Goal: Information Seeking & Learning: Learn about a topic

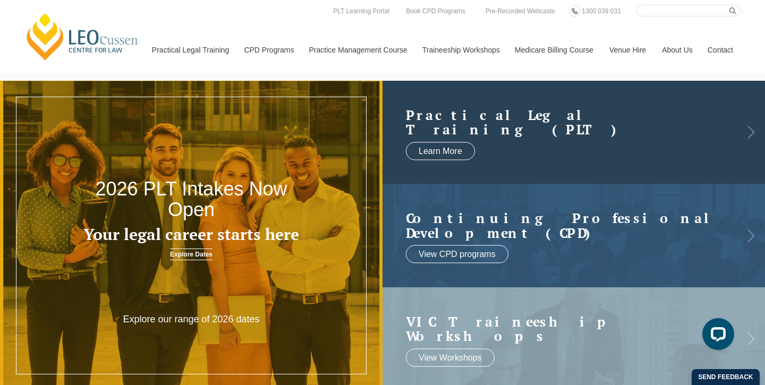
click at [483, 143] on link at bounding box center [573, 132] width 382 height 103
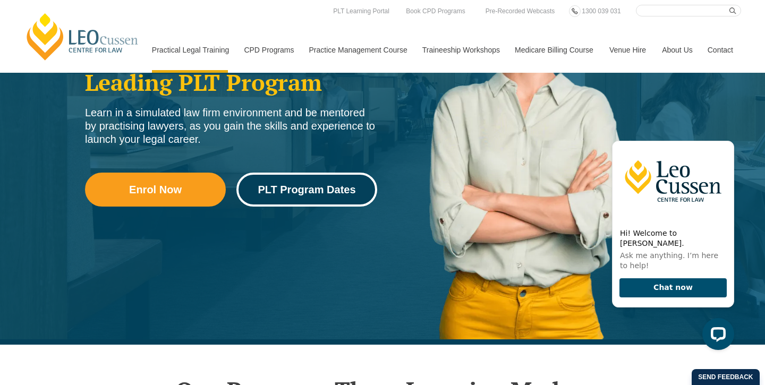
click at [344, 178] on link "PLT Program Dates" at bounding box center [306, 190] width 141 height 34
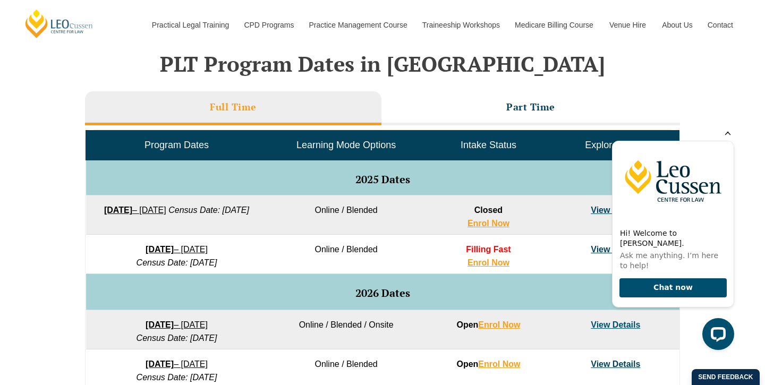
scroll to position [446, 0]
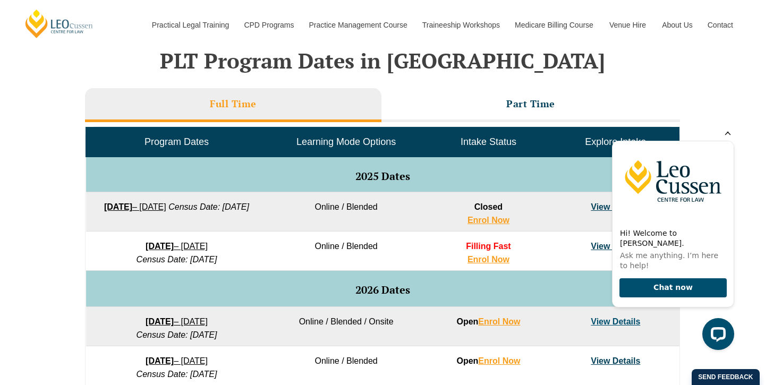
click at [729, 139] on icon "Hide greeting" at bounding box center [727, 132] width 13 height 13
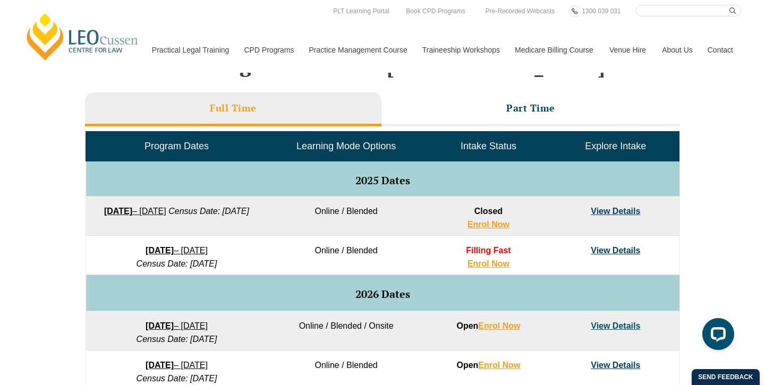
scroll to position [432, 0]
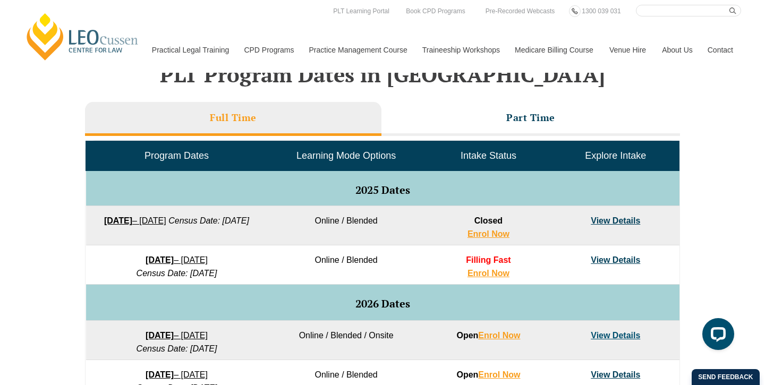
click at [35, 188] on div "VIC ACT WA QLD SA NSW PLT Program Dates in Victoria Full Time Part Time Program…" at bounding box center [382, 327] width 765 height 630
click at [43, 303] on div "VIC ACT WA QLD SA NSW PLT Program Dates in Victoria Full Time Part Time Program…" at bounding box center [382, 327] width 765 height 630
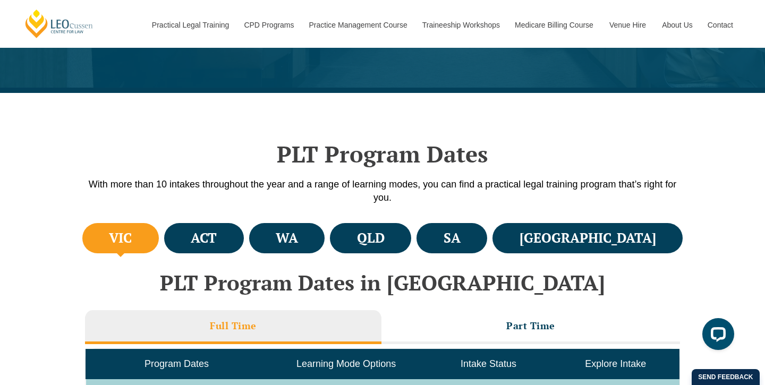
scroll to position [0, 0]
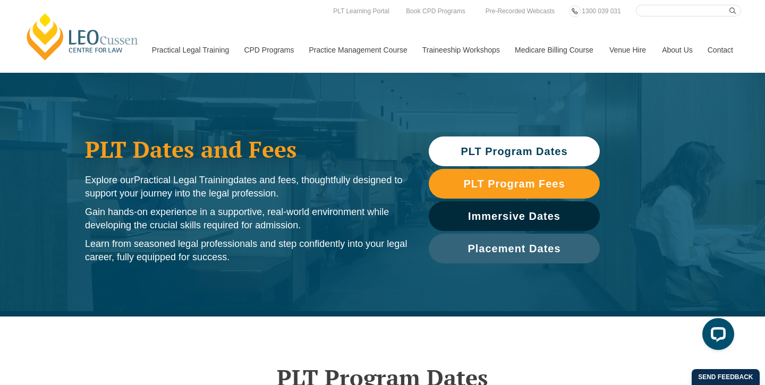
click at [39, 197] on div "PLT Dates and Fees Explore our Practical Legal Training dates and fees, thought…" at bounding box center [382, 195] width 765 height 244
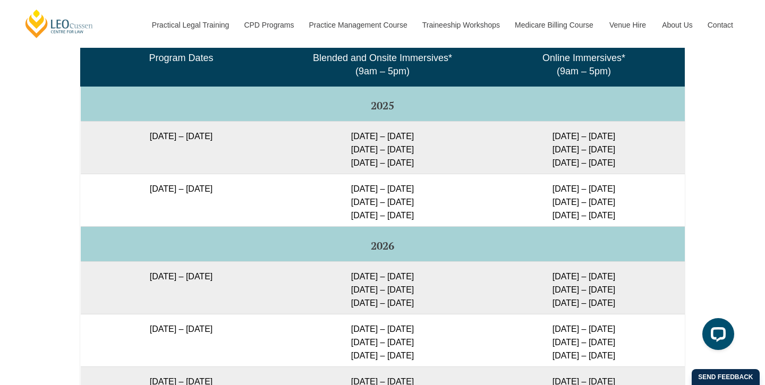
scroll to position [1621, 0]
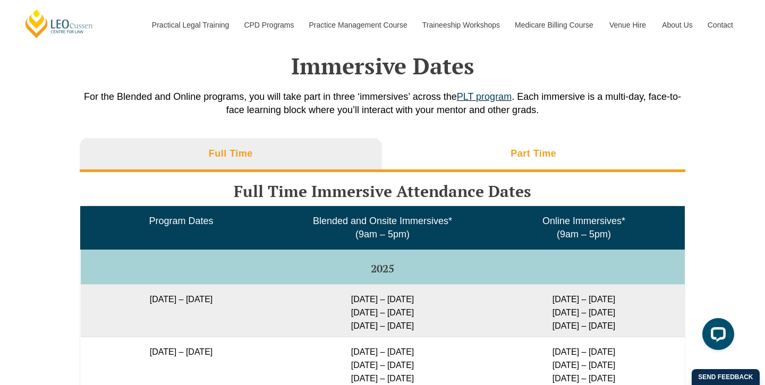
click at [409, 157] on li "Part Time" at bounding box center [534, 155] width 304 height 34
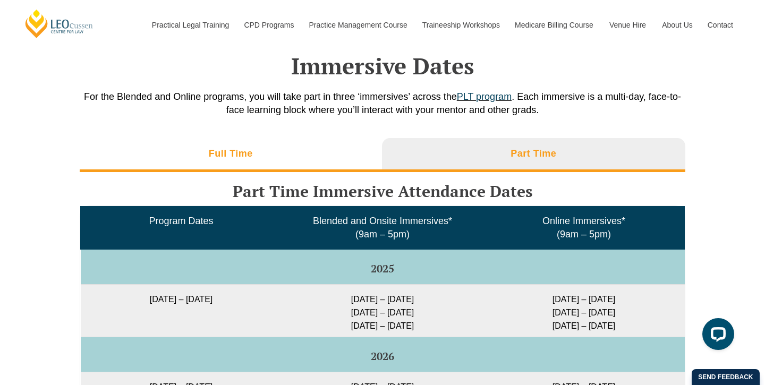
click at [271, 170] on li "Full Time" at bounding box center [231, 155] width 302 height 34
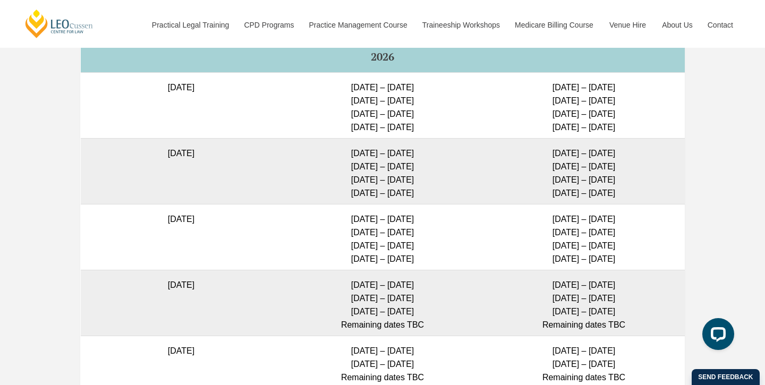
scroll to position [3026, 0]
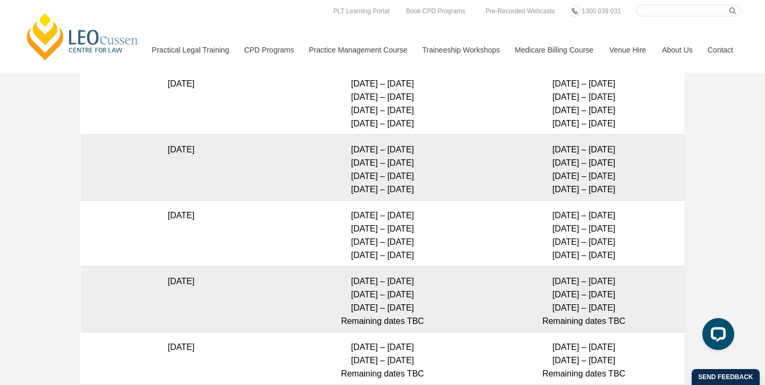
click at [32, 199] on div "Full Time Part Time Full Time Intakes – Placement Dates Program Start Date Plac…" at bounding box center [382, 93] width 765 height 819
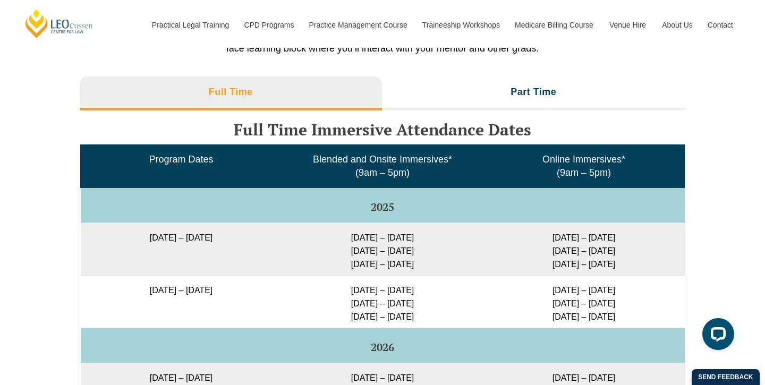
scroll to position [1696, 0]
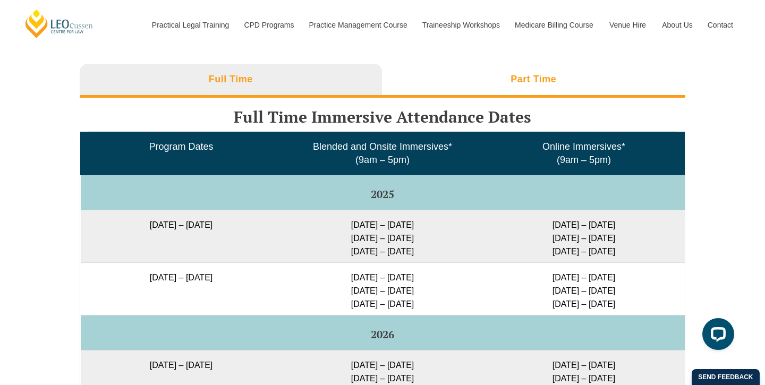
click at [474, 91] on li "Part Time" at bounding box center [534, 81] width 304 height 34
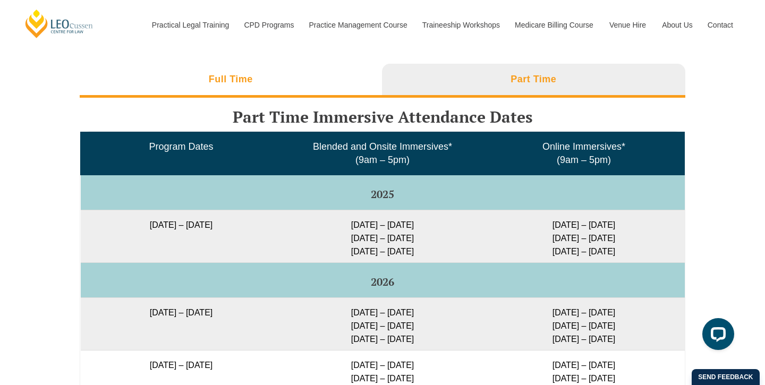
click at [329, 86] on li "Full Time" at bounding box center [231, 81] width 302 height 34
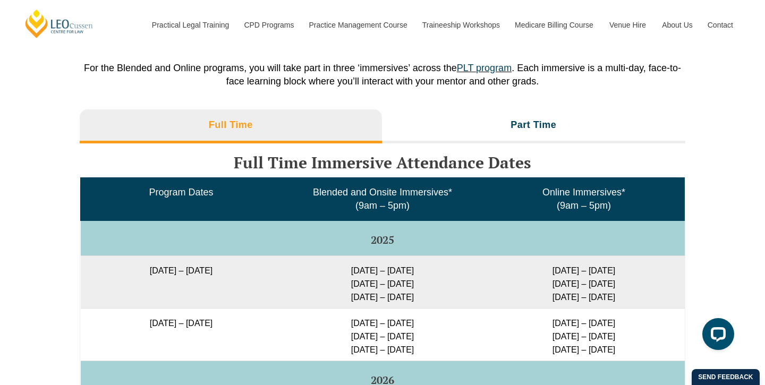
scroll to position [1648, 0]
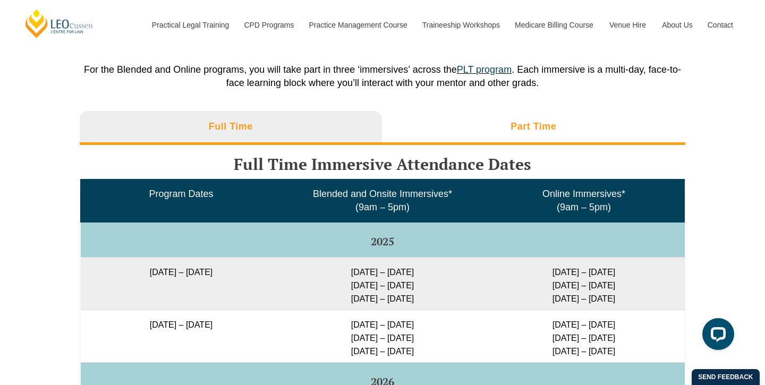
click at [481, 126] on li "Part Time" at bounding box center [534, 128] width 304 height 34
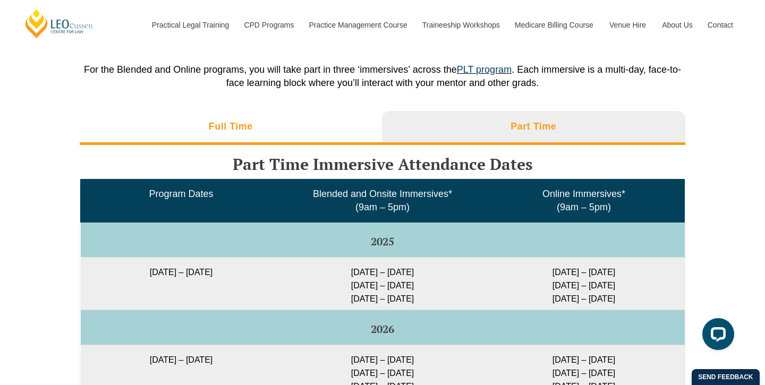
click at [354, 125] on li "Full Time" at bounding box center [231, 128] width 302 height 34
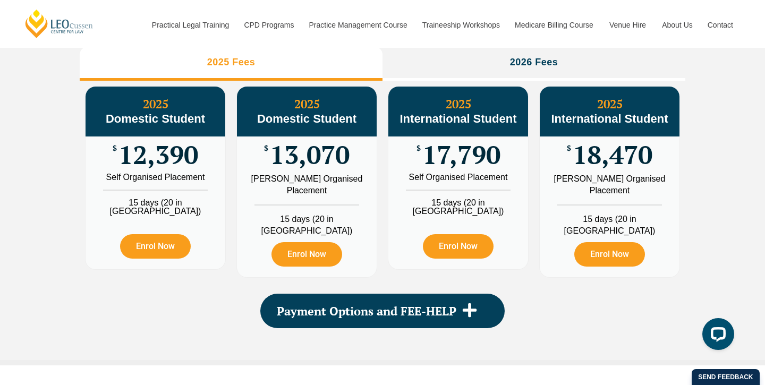
scroll to position [1258, 0]
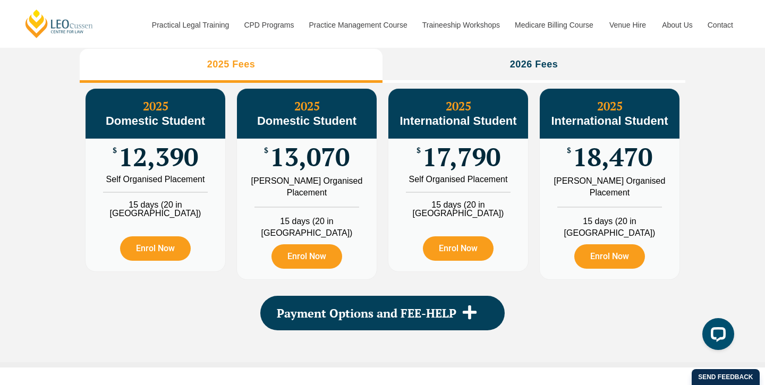
click at [57, 200] on div "PLT Program Fees When it comes to fees, Leo Cussen makes it easy and clear – wh…" at bounding box center [382, 139] width 765 height 457
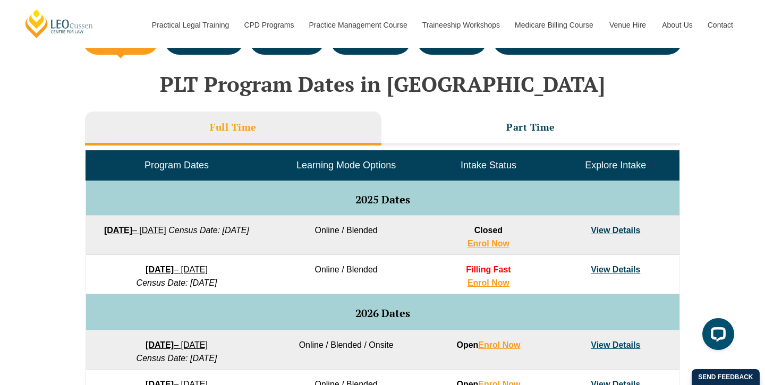
scroll to position [421, 0]
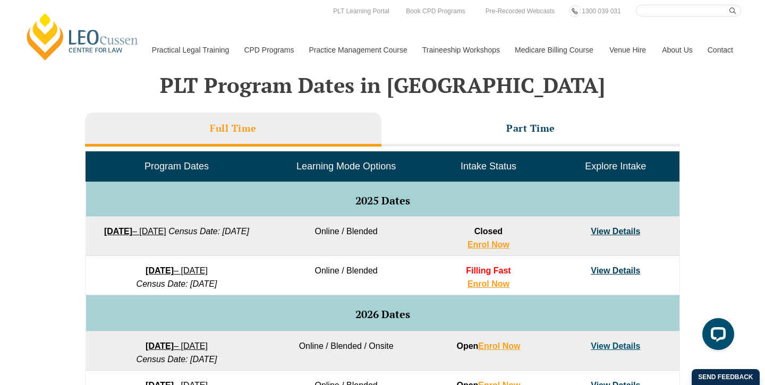
click at [43, 182] on div "VIC ACT WA QLD SA NSW PLT Program Dates in Victoria Full Time Part Time Program…" at bounding box center [382, 338] width 765 height 630
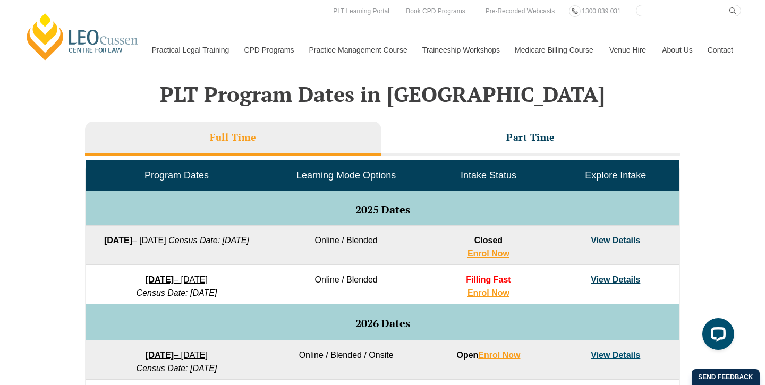
scroll to position [411, 0]
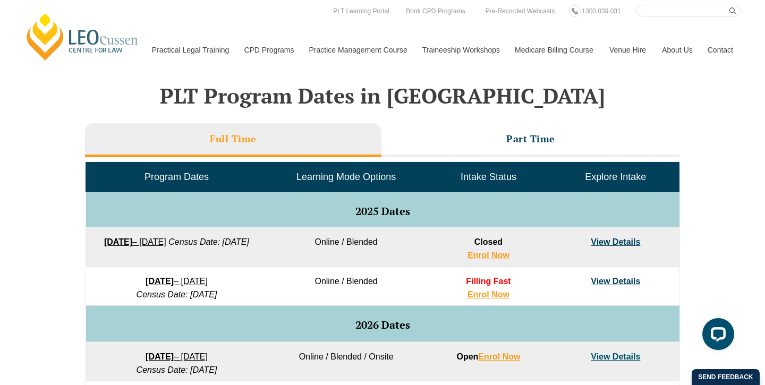
drag, startPoint x: 98, startPoint y: 242, endPoint x: 255, endPoint y: 240, distance: 157.3
click at [255, 240] on td "22 September 2025 – 20 February 2026 Census Date: 20 October 2025" at bounding box center [177, 246] width 182 height 39
copy link "22 September 2025 – 20 February 2026"
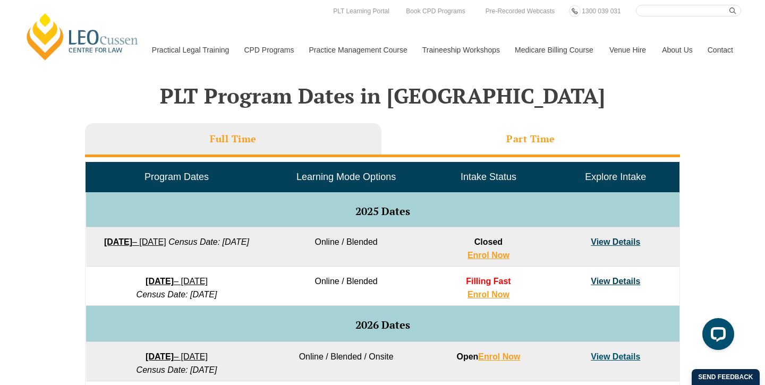
click at [492, 145] on li "Part Time" at bounding box center [530, 140] width 299 height 34
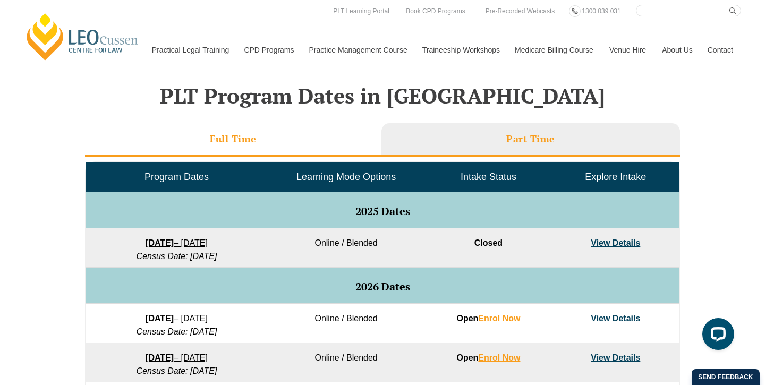
click at [207, 139] on li "Full Time" at bounding box center [233, 140] width 296 height 34
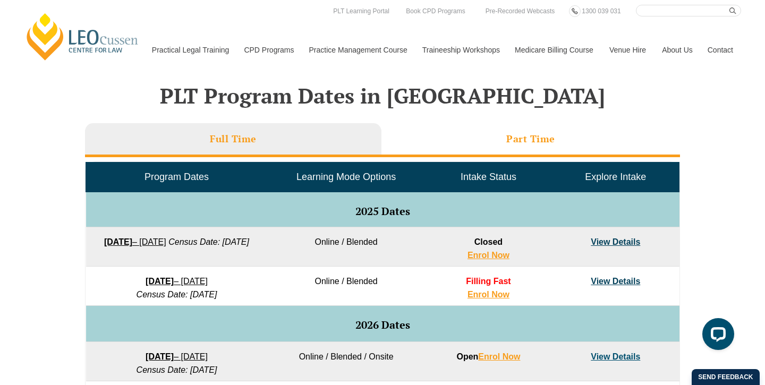
click at [482, 147] on li "Part Time" at bounding box center [530, 140] width 299 height 34
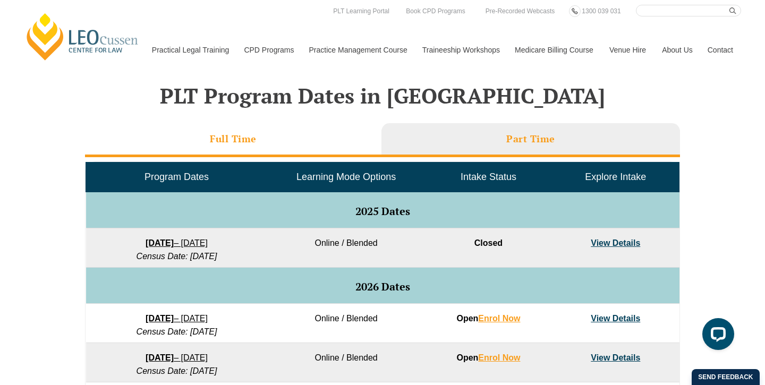
click at [322, 144] on li "Full Time" at bounding box center [233, 140] width 296 height 34
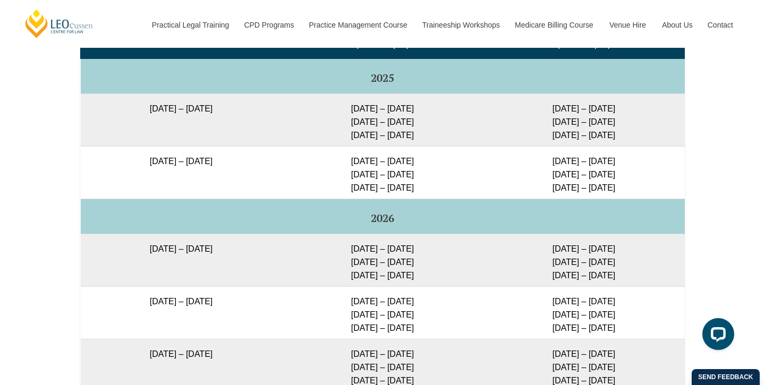
scroll to position [1813, 0]
